Goal: Check status: Check status

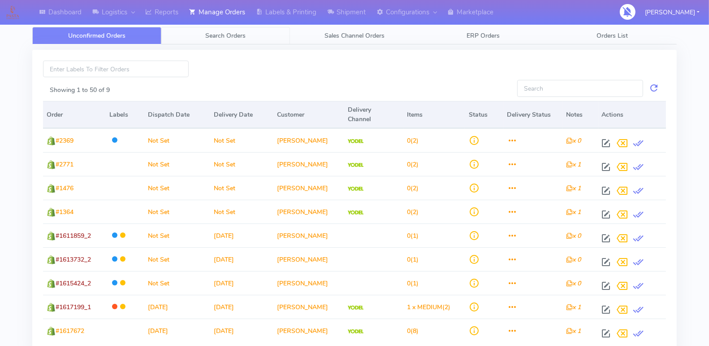
click at [229, 37] on span "Search Orders" at bounding box center [225, 35] width 40 height 9
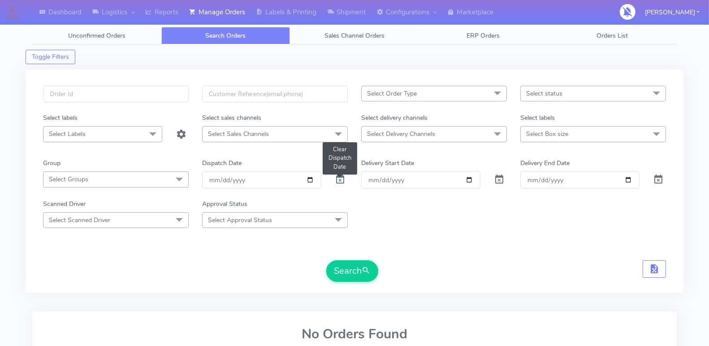
click at [335, 178] on span at bounding box center [340, 181] width 11 height 9
click at [466, 177] on input "Order" at bounding box center [420, 179] width 119 height 17
type input "[DATE]"
click at [631, 177] on input "Delivery End Date" at bounding box center [580, 179] width 119 height 17
type input "[DATE]"
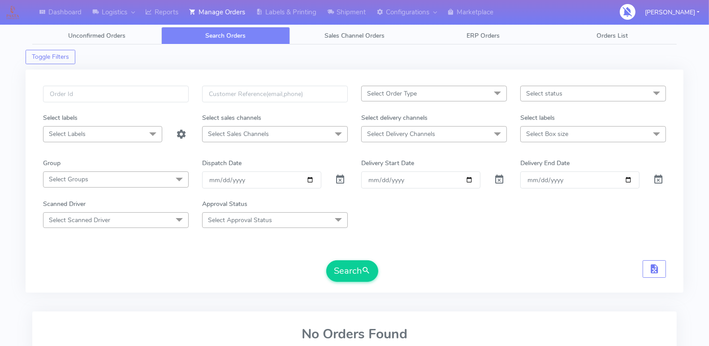
click at [647, 95] on span "Select status" at bounding box center [594, 94] width 146 height 16
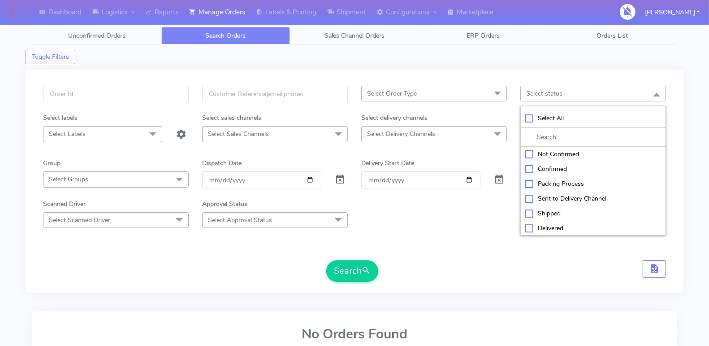
click at [548, 119] on div "Select All" at bounding box center [594, 117] width 136 height 9
checkbox input "true"
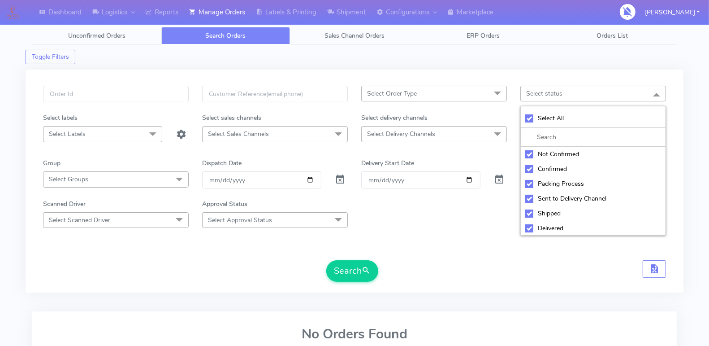
checkbox input "true"
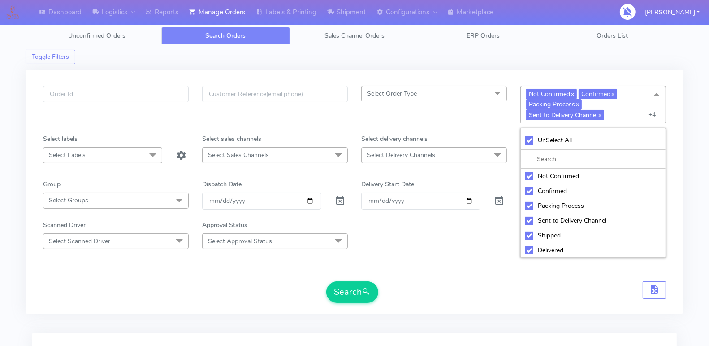
click at [529, 172] on div "Not Confirmed" at bounding box center [594, 175] width 136 height 9
checkbox input "false"
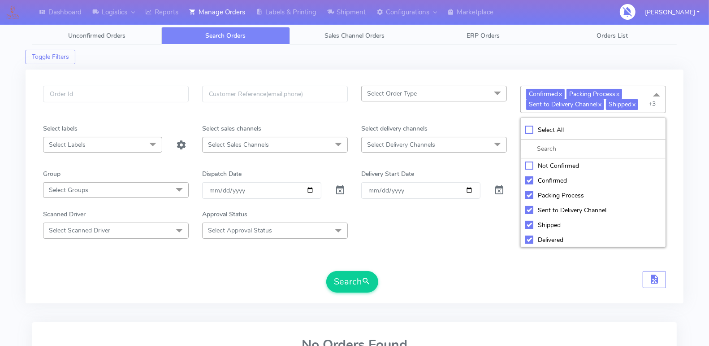
scroll to position [30, 0]
click at [530, 235] on div "Cancelled" at bounding box center [594, 239] width 136 height 9
checkbox input "false"
click at [531, 222] on div "Rejected" at bounding box center [594, 224] width 136 height 9
checkbox input "false"
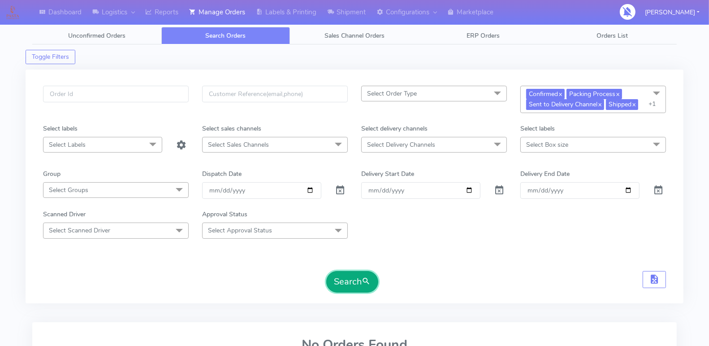
click at [358, 278] on button "Search" at bounding box center [352, 282] width 52 height 22
click at [491, 246] on form "Select Order Type Select All MEALS ATAVI One Off Pasta Club Gift Kit Event Unkn…" at bounding box center [354, 189] width 623 height 207
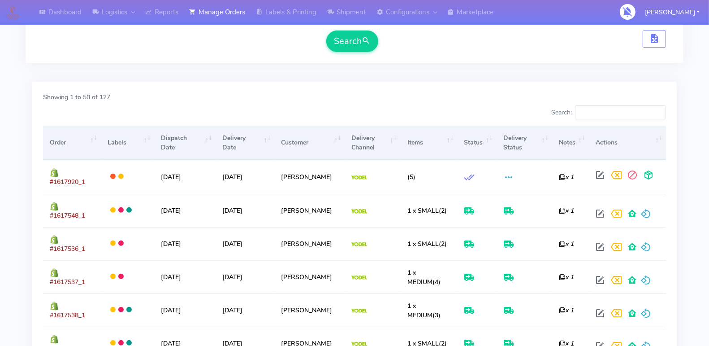
scroll to position [241, 0]
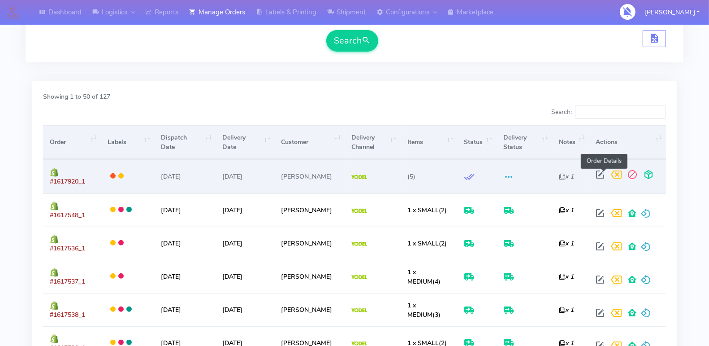
click at [605, 172] on span at bounding box center [600, 176] width 16 height 9
select select "5"
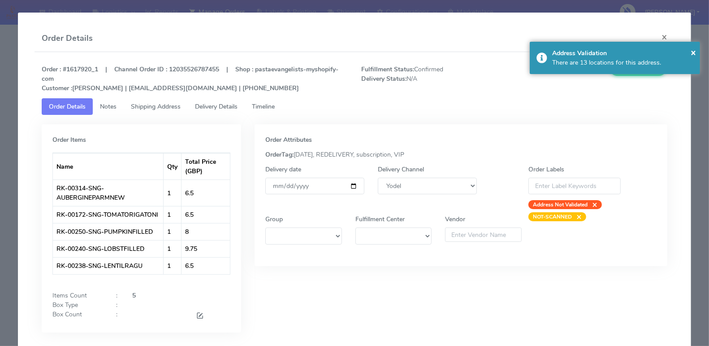
click at [264, 104] on span "Timeline" at bounding box center [263, 106] width 23 height 9
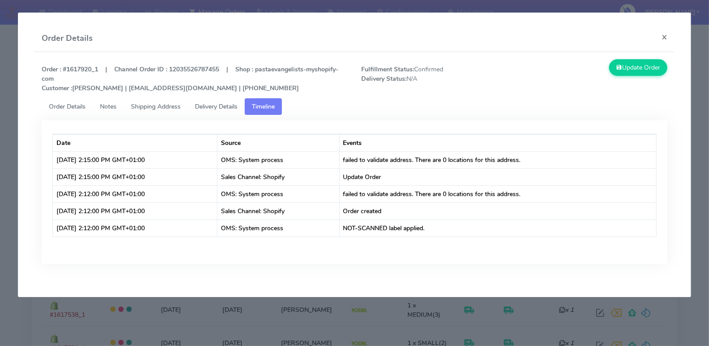
click at [207, 104] on span "Delivery Details" at bounding box center [216, 106] width 43 height 9
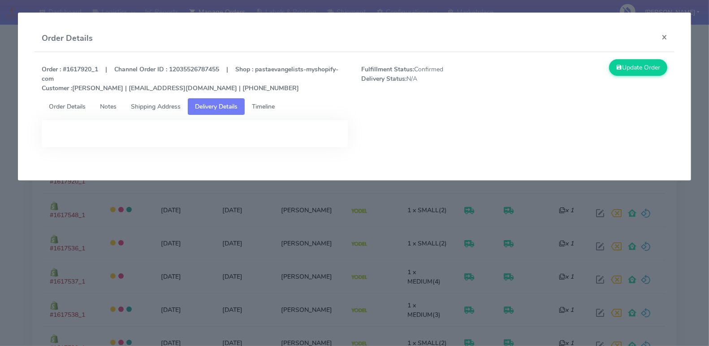
click at [76, 106] on span "Order Details" at bounding box center [67, 106] width 37 height 9
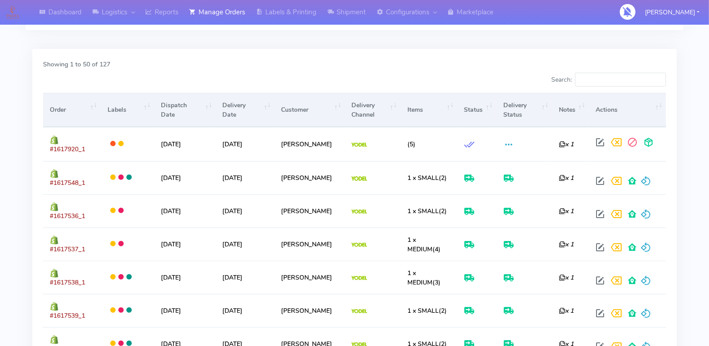
scroll to position [276, 0]
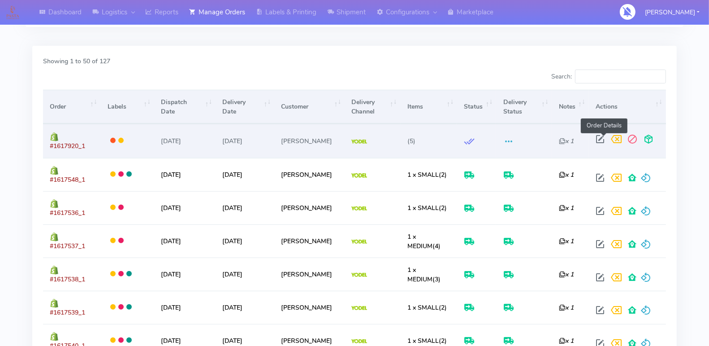
click at [602, 137] on span at bounding box center [600, 141] width 16 height 9
select select "5"
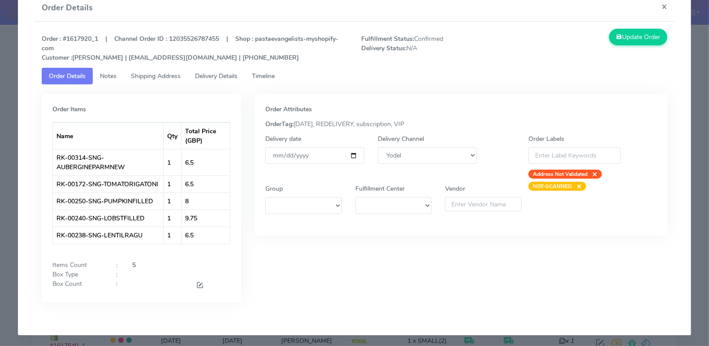
scroll to position [0, 0]
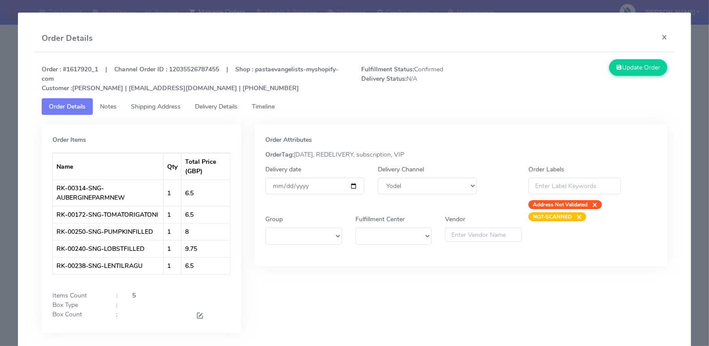
click at [79, 66] on strong "Order : #1617920_1 | Channel Order ID : 12035526787455 | Shop : pastaevangelist…" at bounding box center [190, 78] width 297 height 27
copy strong "1617920_1"
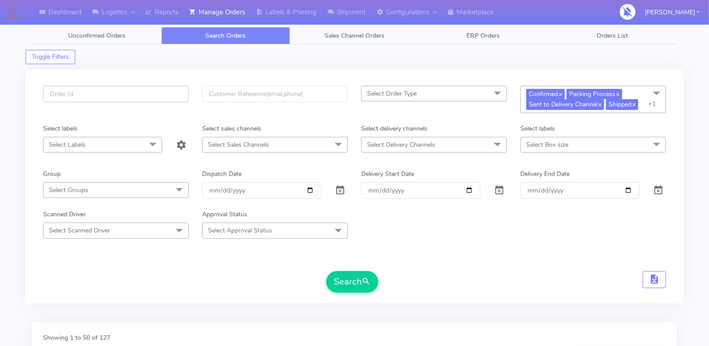
click at [155, 94] on input "text" at bounding box center [116, 94] width 146 height 17
paste input "1617624"
type input "1617624"
click at [530, 257] on form "1617624 Select Order Type Select All MEALS ATAVI One Off Pasta Club Gift Kit Ev…" at bounding box center [354, 189] width 623 height 207
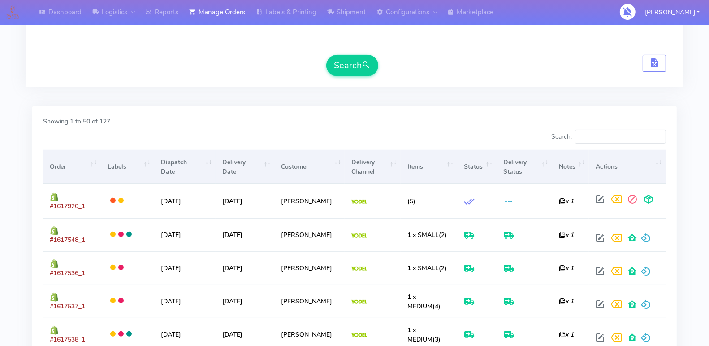
scroll to position [206, 0]
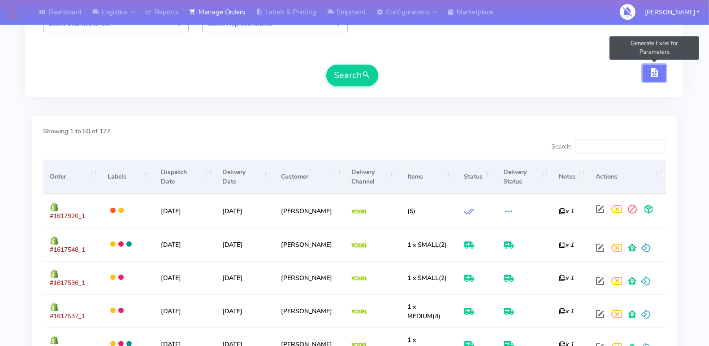
click at [663, 68] on button "button" at bounding box center [654, 73] width 23 height 17
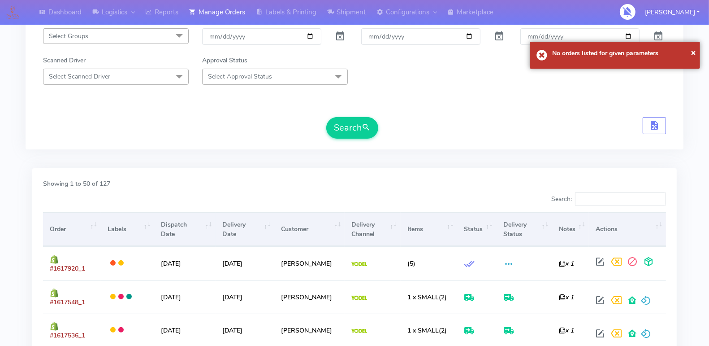
scroll to position [0, 0]
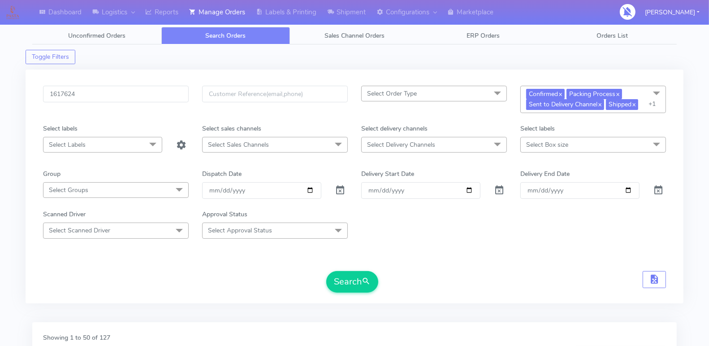
click at [135, 101] on div "1617624" at bounding box center [115, 105] width 159 height 38
click at [99, 71] on div "1617624 Select Order Type Select All MEALS ATAVI One Off Pasta Club Gift Kit Ev…" at bounding box center [355, 187] width 658 height 234
click at [100, 88] on input "1617624" at bounding box center [116, 94] width 146 height 17
click at [348, 274] on button "Search" at bounding box center [352, 282] width 52 height 22
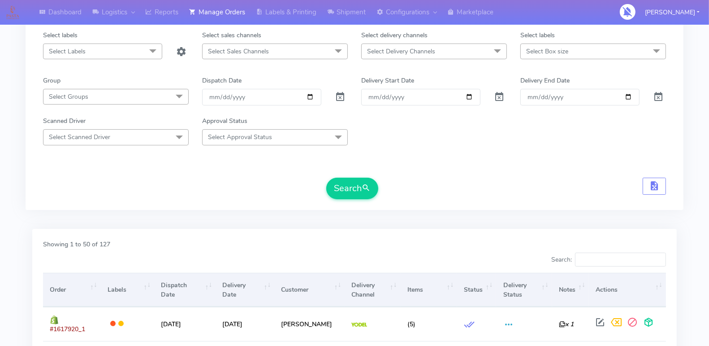
scroll to position [95, 0]
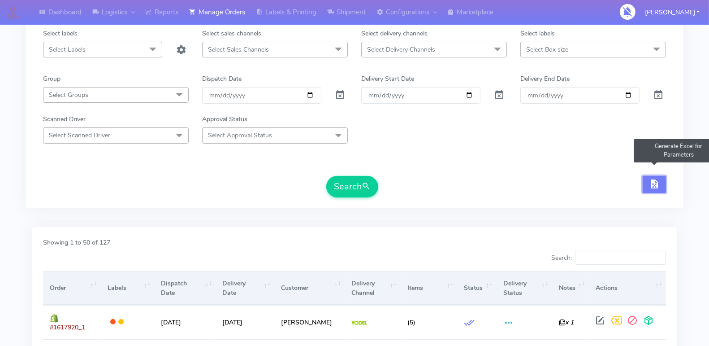
click at [653, 182] on span "button" at bounding box center [654, 186] width 11 height 9
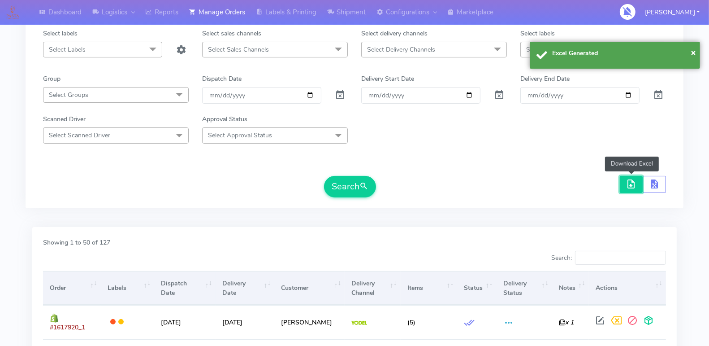
click at [632, 185] on span "button" at bounding box center [631, 186] width 11 height 9
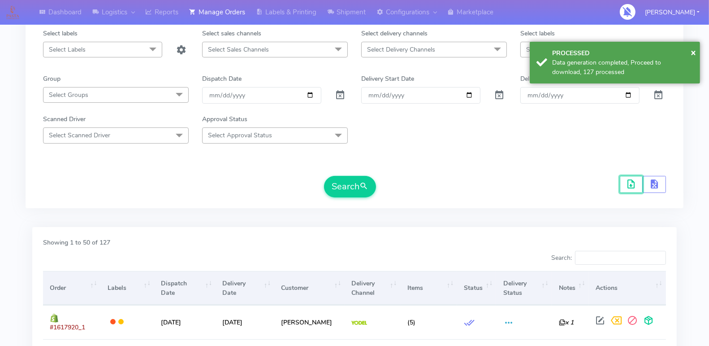
scroll to position [0, 0]
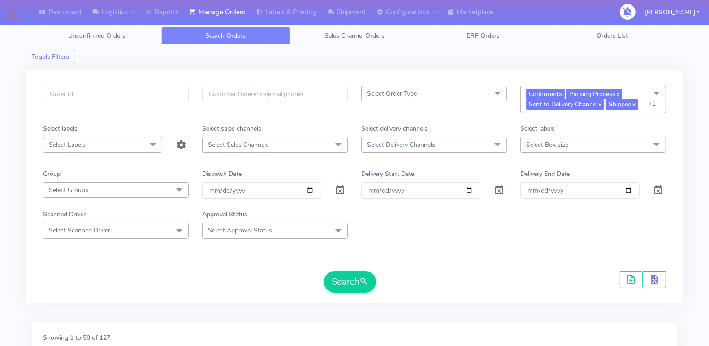
click at [655, 92] on span at bounding box center [657, 94] width 18 height 17
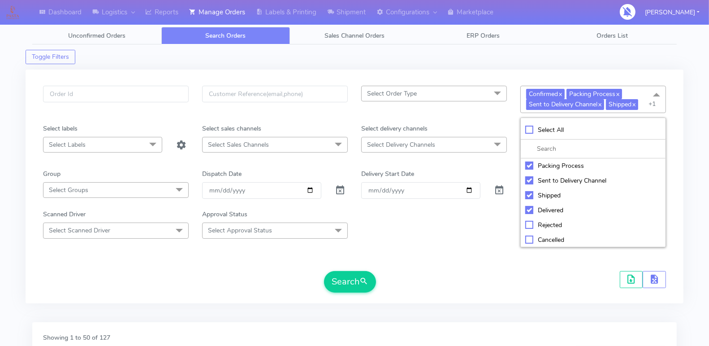
click at [531, 127] on div "Select All" at bounding box center [594, 129] width 136 height 9
checkbox input "true"
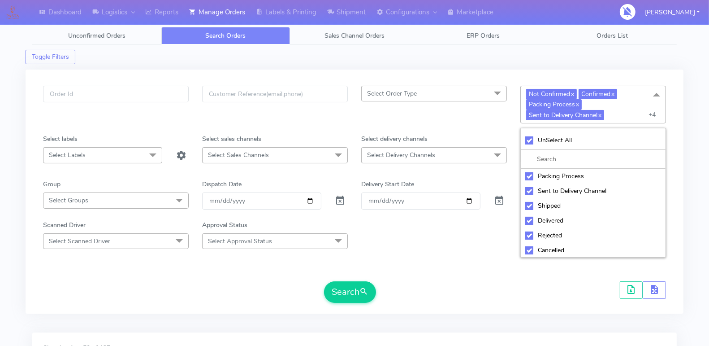
click at [531, 128] on div "UnSelect All Not Confirmed Confirmed Packing Process Sent to Delivery Channel S…" at bounding box center [594, 193] width 146 height 130
click at [528, 137] on div "UnSelect All" at bounding box center [594, 139] width 136 height 9
checkbox input "false"
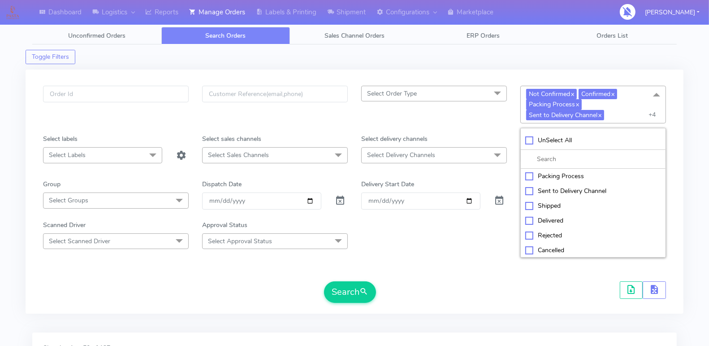
checkbox input "false"
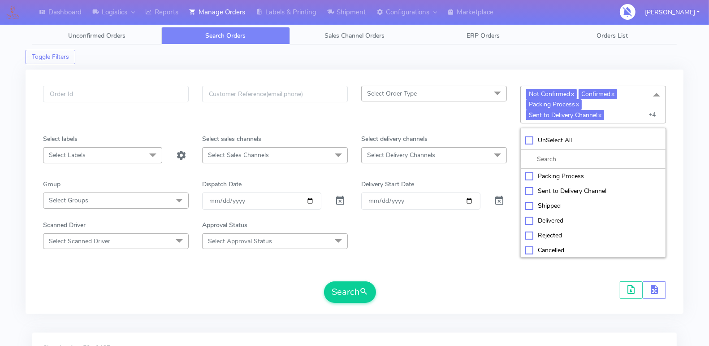
checkbox input "false"
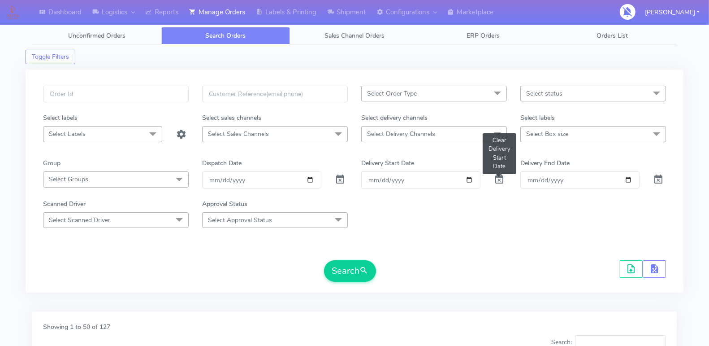
drag, startPoint x: 497, startPoint y: 176, endPoint x: 499, endPoint y: 187, distance: 10.9
click at [497, 177] on span at bounding box center [499, 181] width 11 height 9
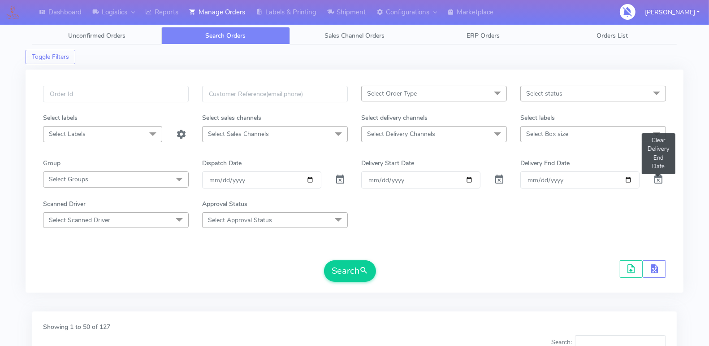
click at [658, 178] on span at bounding box center [658, 181] width 11 height 9
click at [143, 93] on input "text" at bounding box center [116, 94] width 146 height 17
paste input "1617624"
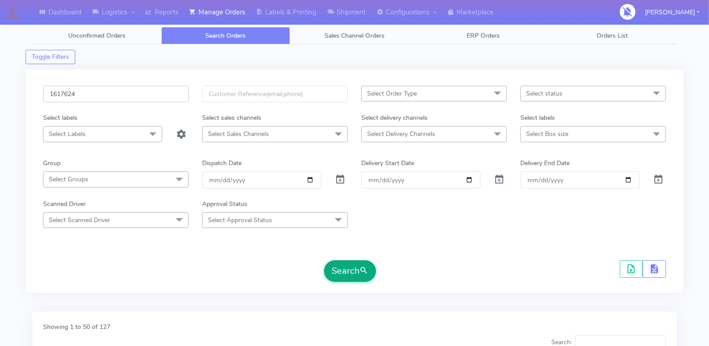
type input "1617624"
drag, startPoint x: 348, startPoint y: 270, endPoint x: 308, endPoint y: 263, distance: 40.1
click at [348, 270] on button "Search" at bounding box center [350, 271] width 52 height 22
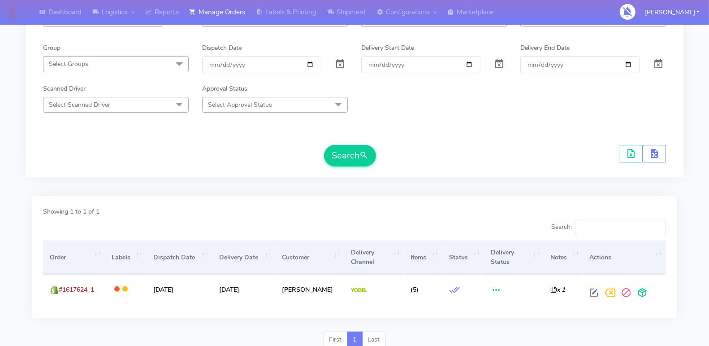
scroll to position [135, 0]
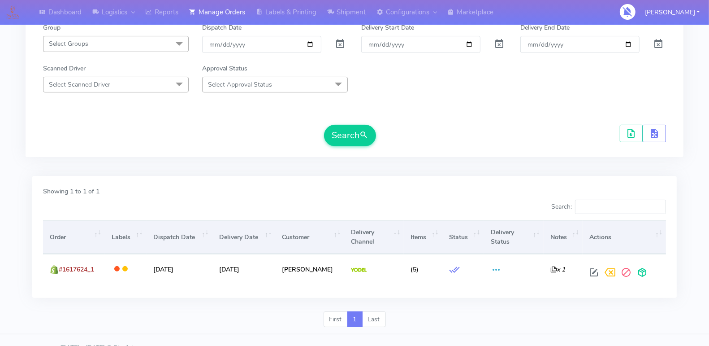
click at [246, 152] on div "1617624 Select Order Type Select All MEALS ATAVI One Off Pasta Club Gift Kit Ev…" at bounding box center [355, 45] width 658 height 223
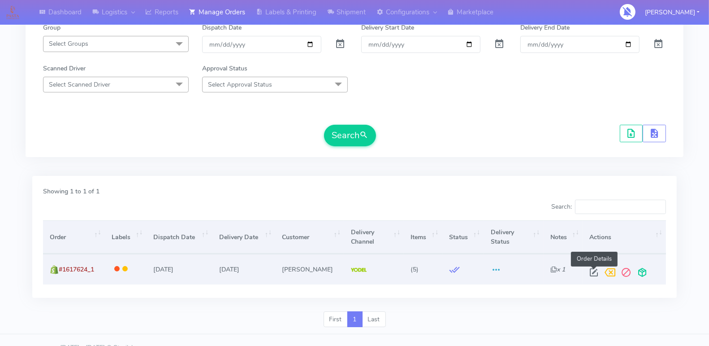
click at [591, 270] on span at bounding box center [594, 274] width 16 height 9
select select "5"
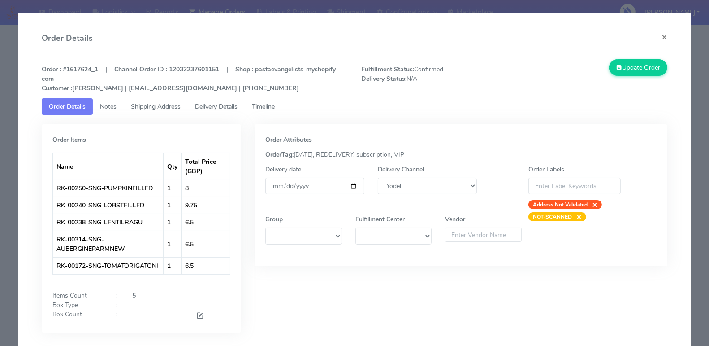
click at [273, 107] on span "Timeline" at bounding box center [263, 106] width 23 height 9
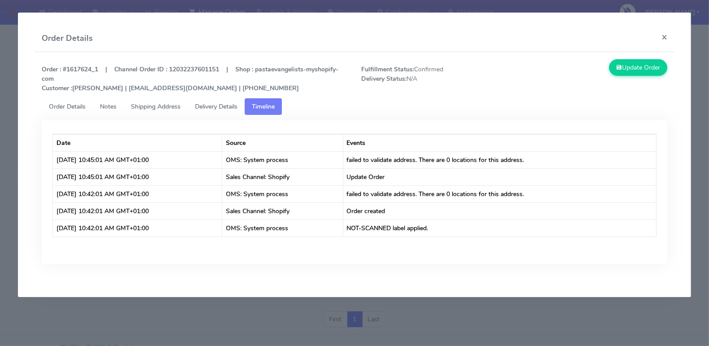
click at [213, 109] on span "Delivery Details" at bounding box center [216, 106] width 43 height 9
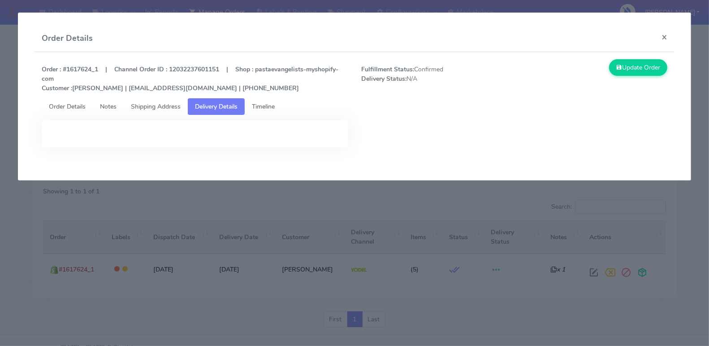
click at [282, 106] on link "Timeline" at bounding box center [263, 106] width 37 height 17
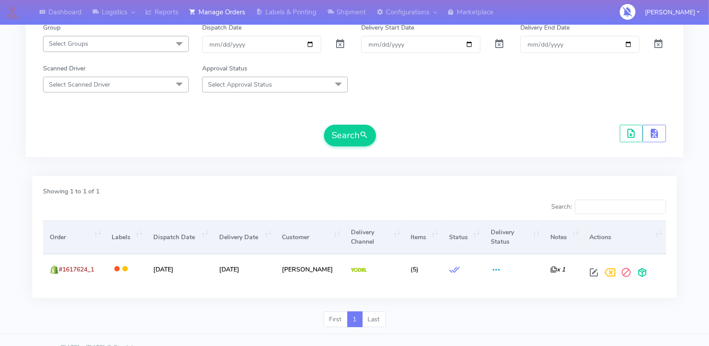
scroll to position [0, 0]
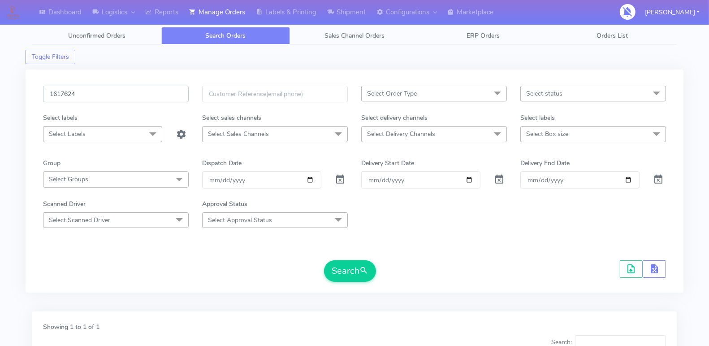
click at [124, 91] on input "1617624" at bounding box center [116, 94] width 146 height 17
paste input "4980"
type input "1614980"
click at [348, 265] on button "Search" at bounding box center [350, 271] width 52 height 22
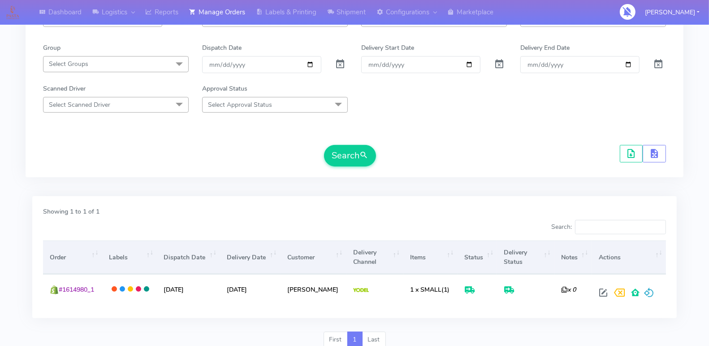
scroll to position [148, 0]
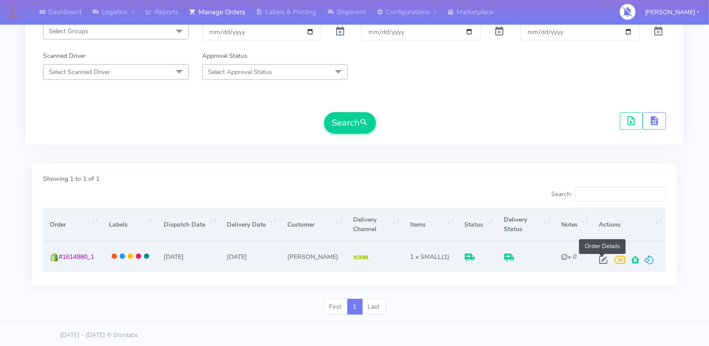
click at [602, 257] on span at bounding box center [604, 261] width 16 height 9
select select "5"
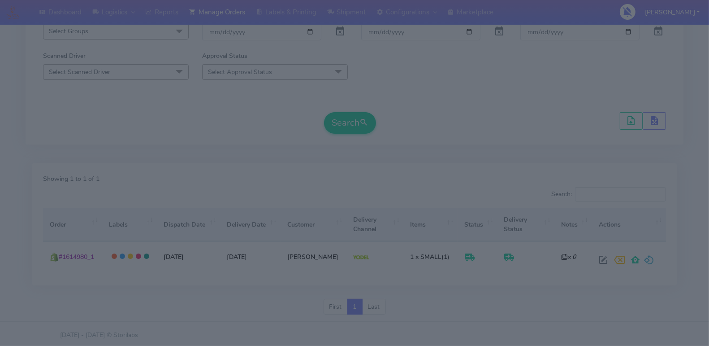
scroll to position [147, 0]
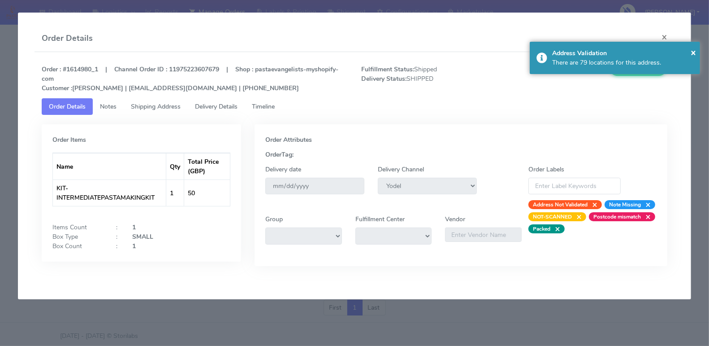
click at [273, 102] on span "Timeline" at bounding box center [263, 106] width 23 height 9
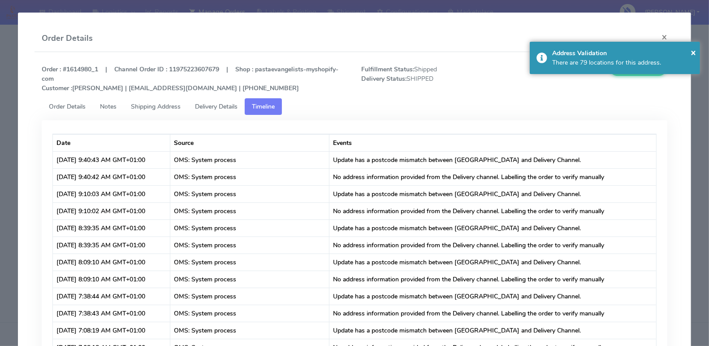
scroll to position [0, 0]
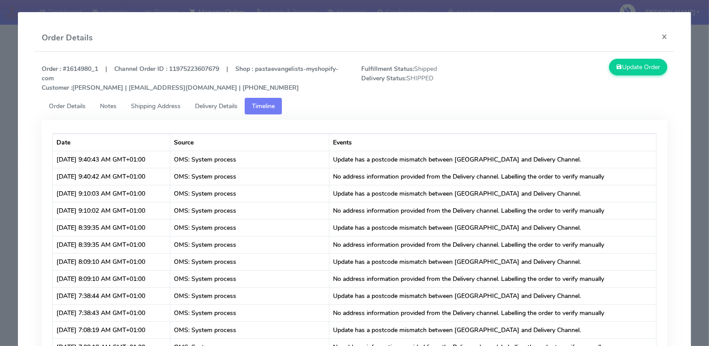
click at [222, 104] on span "Delivery Details" at bounding box center [216, 106] width 43 height 9
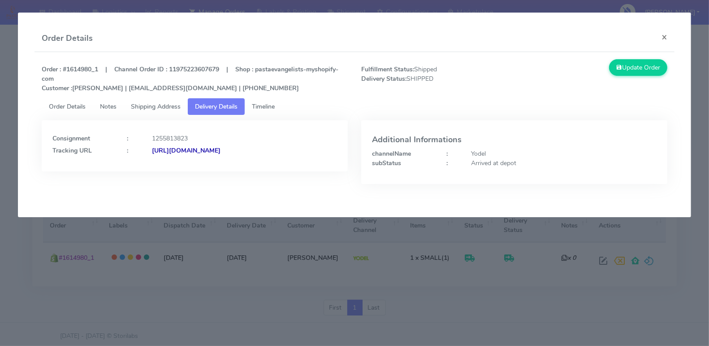
copy strong "JJD0002249960880689"
drag, startPoint x: 335, startPoint y: 148, endPoint x: 239, endPoint y: 163, distance: 96.7
click at [239, 164] on div "Consignment : 1255813823 Tracking URL : [URL][DOMAIN_NAME]" at bounding box center [195, 145] width 306 height 51
click at [221, 153] on strong "[URL][DOMAIN_NAME]" at bounding box center [186, 150] width 69 height 9
click at [78, 62] on div "Order : #1614980_1 | Channel Order ID : 11975223607679 | Shop : pastaevangelist…" at bounding box center [354, 78] width 639 height 39
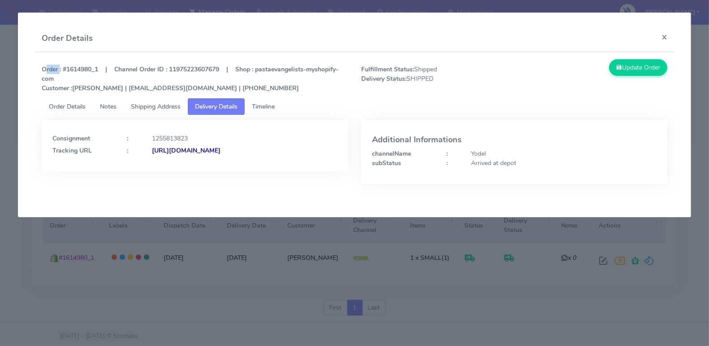
click at [78, 62] on div "Order : #1614980_1 | Channel Order ID : 11975223607679 | Shop : pastaevangelist…" at bounding box center [354, 78] width 639 height 39
click at [78, 68] on strong "Order : #1614980_1 | Channel Order ID : 11975223607679 | Shop : pastaevangelist…" at bounding box center [190, 78] width 297 height 27
copy strong "1614980_1"
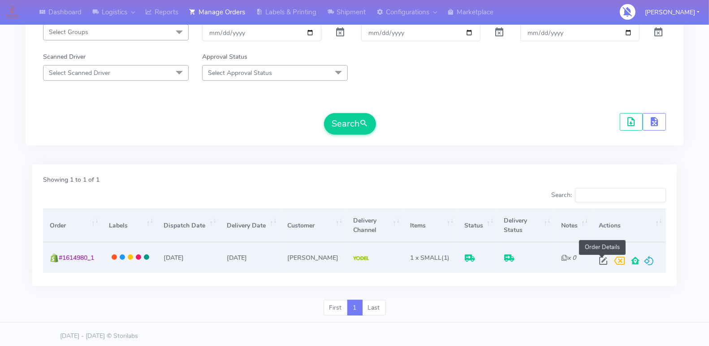
click at [601, 258] on span at bounding box center [604, 262] width 16 height 9
select select "5"
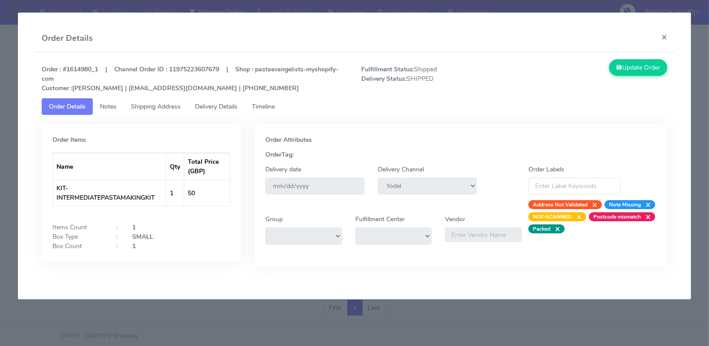
click at [265, 105] on span "Timeline" at bounding box center [263, 106] width 23 height 9
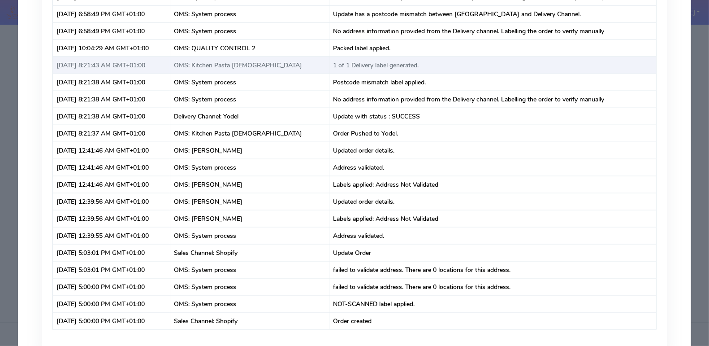
scroll to position [1167, 0]
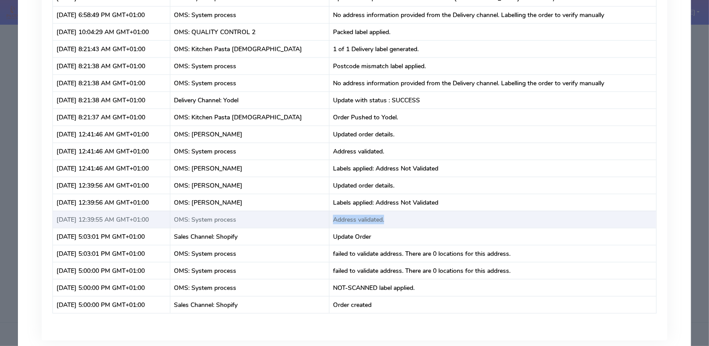
drag, startPoint x: 392, startPoint y: 203, endPoint x: 324, endPoint y: 204, distance: 67.7
click at [330, 211] on td "Address validated." at bounding box center [493, 219] width 327 height 17
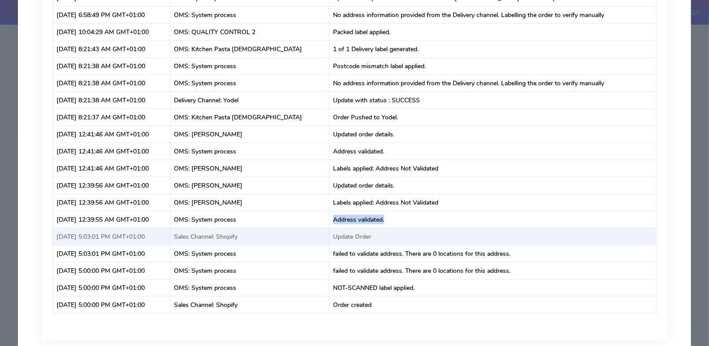
copy td "Address validated."
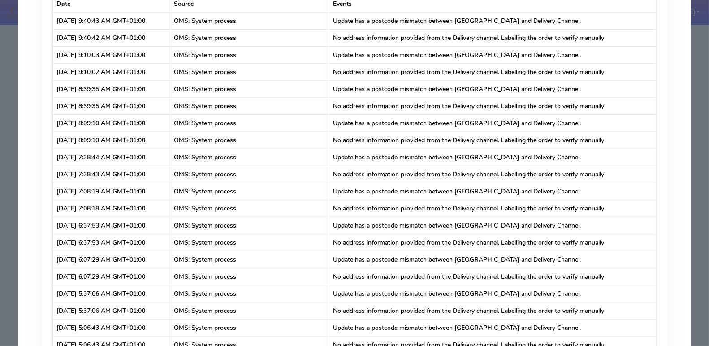
scroll to position [31, 0]
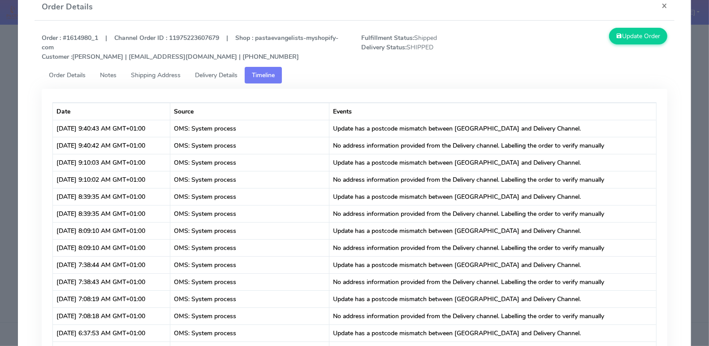
click at [227, 71] on span "Delivery Details" at bounding box center [216, 75] width 43 height 9
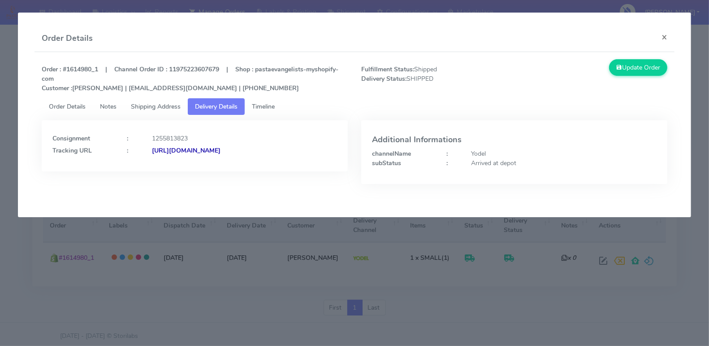
scroll to position [0, 0]
click at [303, 175] on div "Consignment : 1255813823 Tracking URL : [URL][DOMAIN_NAME]" at bounding box center [195, 158] width 320 height 77
click at [661, 36] on button "×" at bounding box center [665, 37] width 20 height 24
